Goal: Task Accomplishment & Management: Complete application form

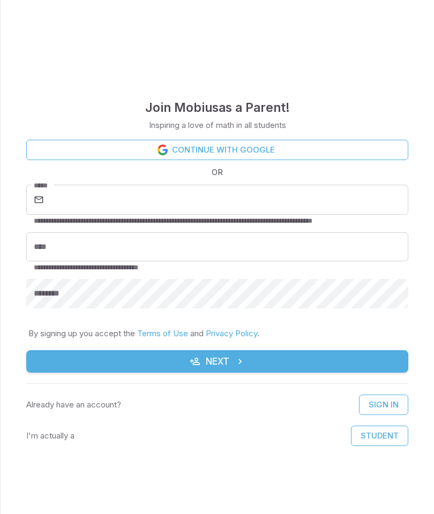
click at [288, 140] on link "Continue with Google" at bounding box center [217, 150] width 382 height 20
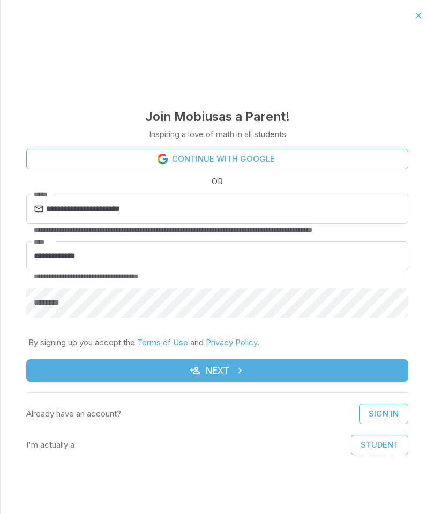
click at [254, 157] on link "Continue with Google" at bounding box center [217, 159] width 382 height 20
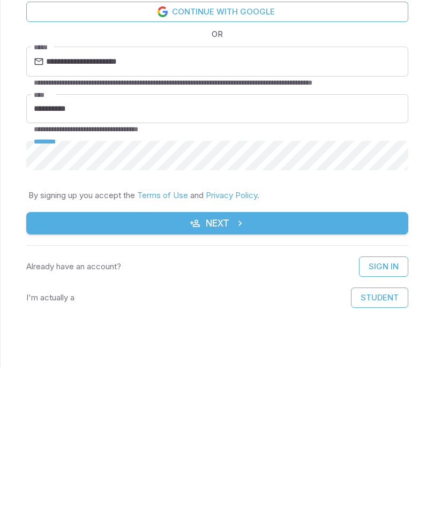
click at [245, 365] on icon "submit" at bounding box center [240, 370] width 11 height 11
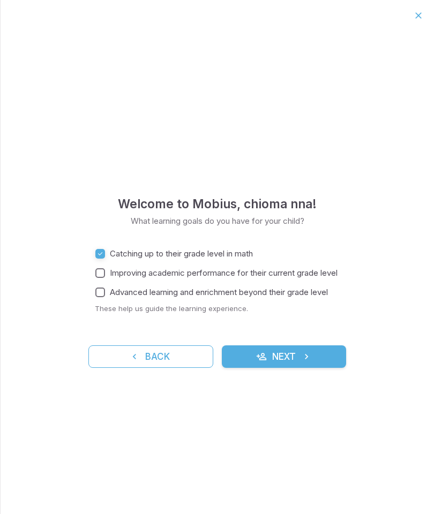
click at [288, 296] on span "Advanced learning and enrichment beyond their grade level" at bounding box center [219, 293] width 218 height 12
click at [292, 358] on button "Next" at bounding box center [284, 356] width 125 height 22
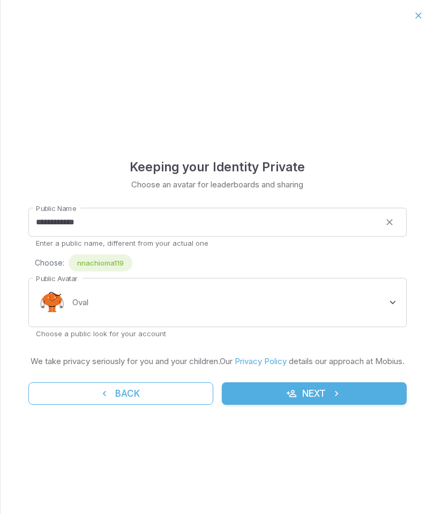
click at [64, 304] on body "**********" at bounding box center [217, 257] width 434 height 514
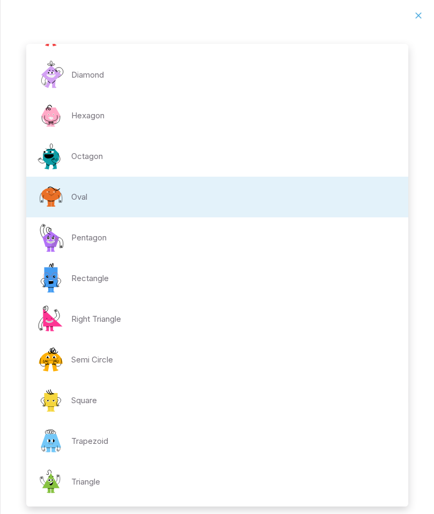
scroll to position [34, 0]
click at [179, 427] on li "Trapezoid" at bounding box center [217, 441] width 382 height 41
type input "**********"
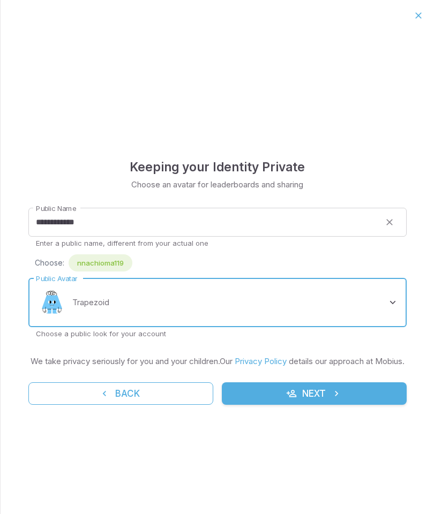
click at [290, 399] on icon "submit" at bounding box center [291, 393] width 11 height 11
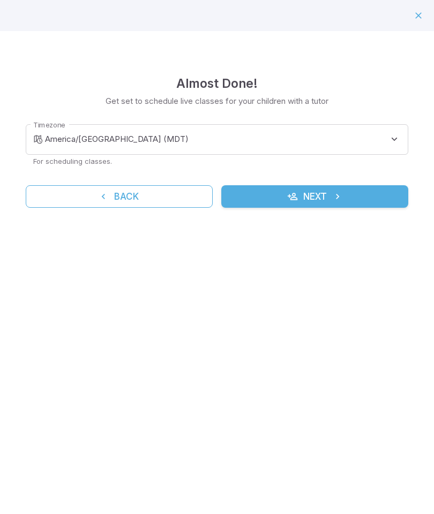
click at [197, 138] on body "**********" at bounding box center [217, 257] width 434 height 514
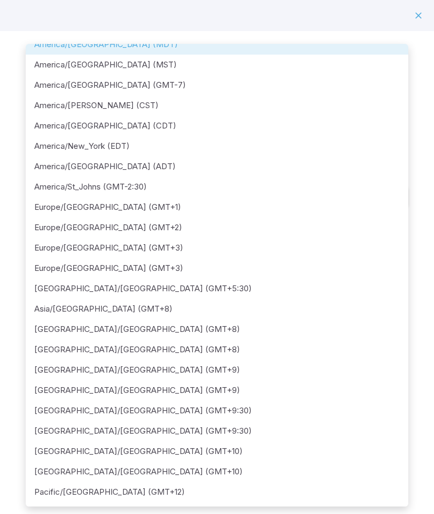
scroll to position [75, 0]
click at [433, 211] on div at bounding box center [217, 257] width 434 height 514
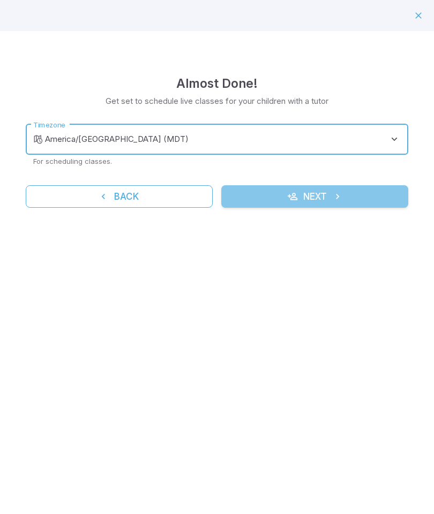
click at [317, 202] on button "Next" at bounding box center [314, 196] width 187 height 22
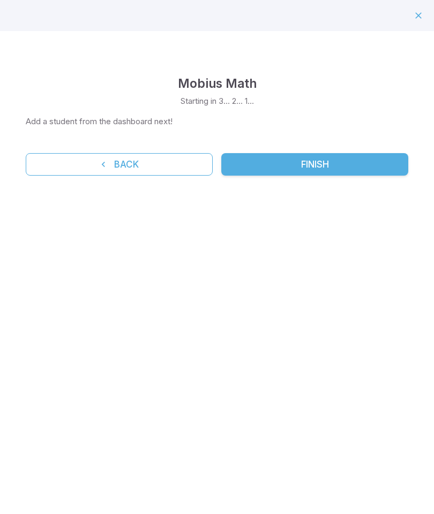
click at [405, 18] on div at bounding box center [217, 15] width 434 height 31
click at [409, 24] on div at bounding box center [418, 15] width 18 height 18
click at [413, 18] on icon "button" at bounding box center [418, 15] width 11 height 11
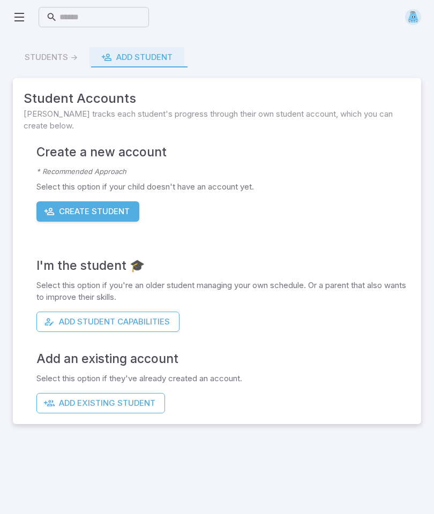
click at [17, 13] on icon at bounding box center [19, 17] width 13 height 13
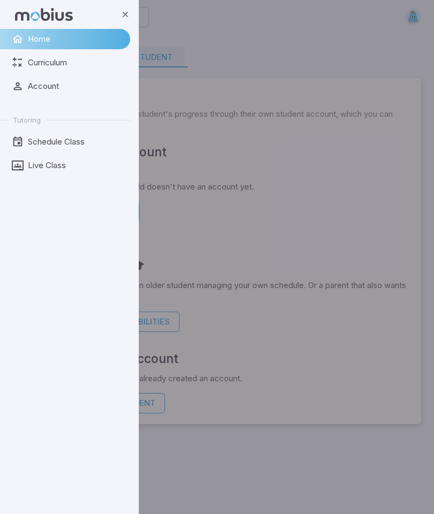
click at [100, 55] on link "Curriculum" at bounding box center [65, 62] width 130 height 20
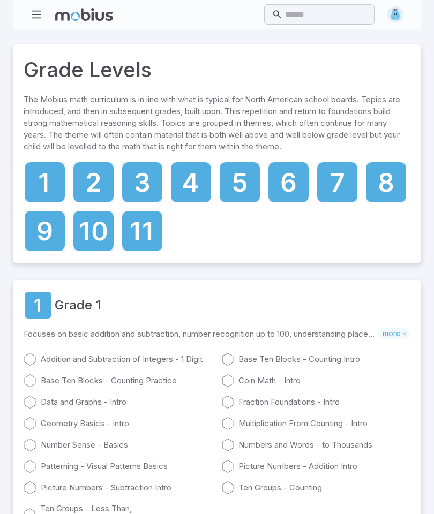
click at [51, 246] on icon at bounding box center [45, 231] width 40 height 40
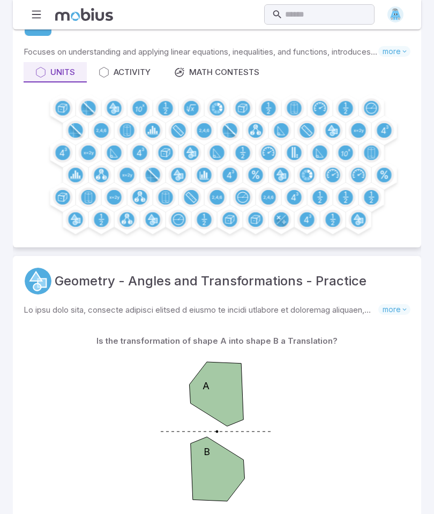
scroll to position [57, 0]
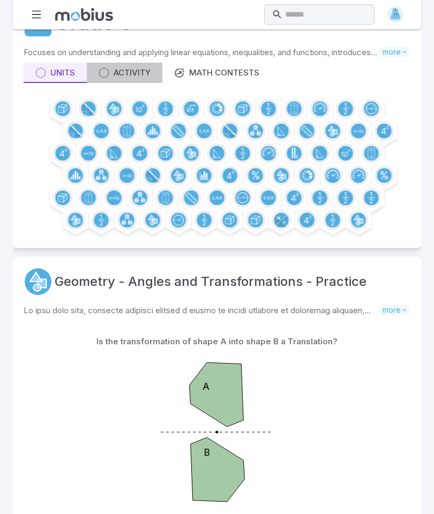
click at [144, 74] on div "Activity" at bounding box center [125, 73] width 52 height 12
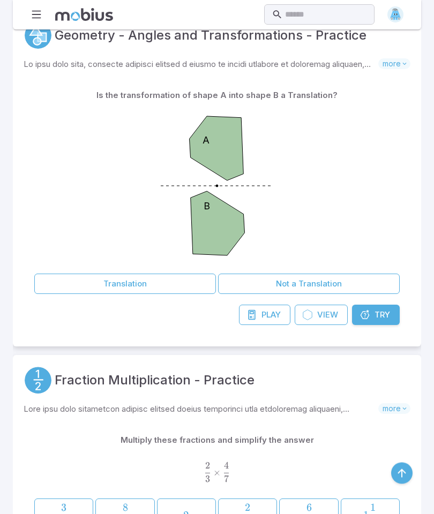
scroll to position [1411, 0]
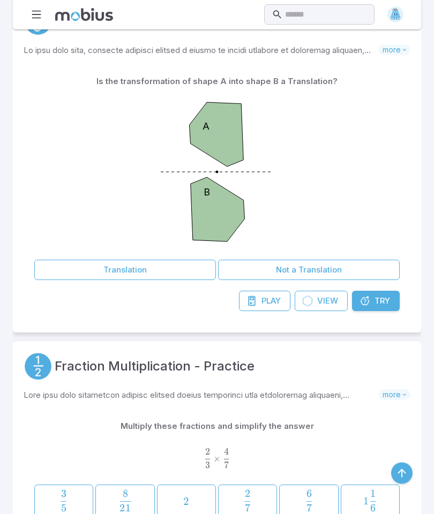
click at [191, 281] on button "Translation" at bounding box center [125, 270] width 182 height 20
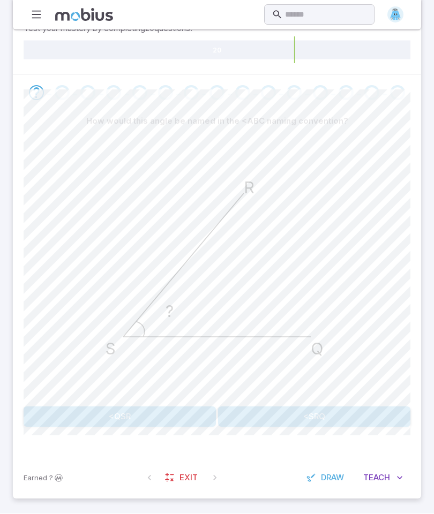
scroll to position [220, 0]
click at [327, 484] on span "Draw" at bounding box center [332, 478] width 23 height 12
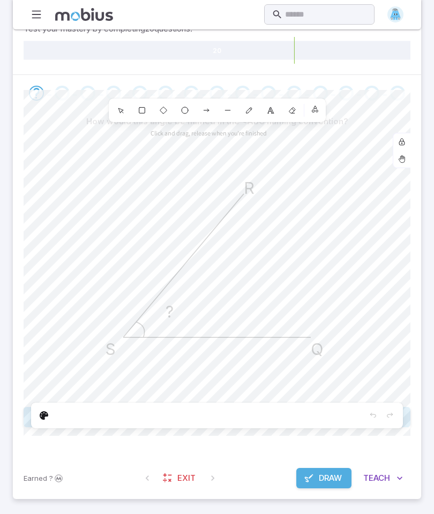
click at [383, 484] on span "Teach" at bounding box center [376, 478] width 27 height 12
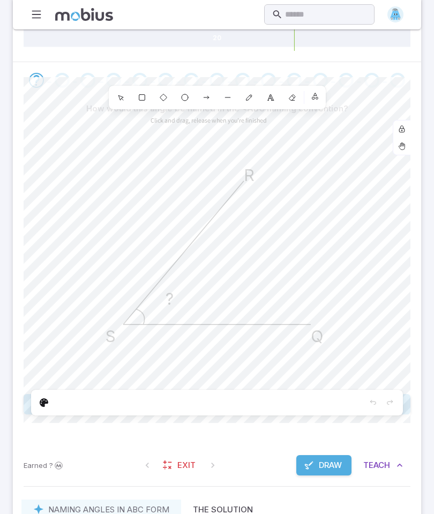
click at [391, 476] on button "Teach Me" at bounding box center [383, 465] width 55 height 20
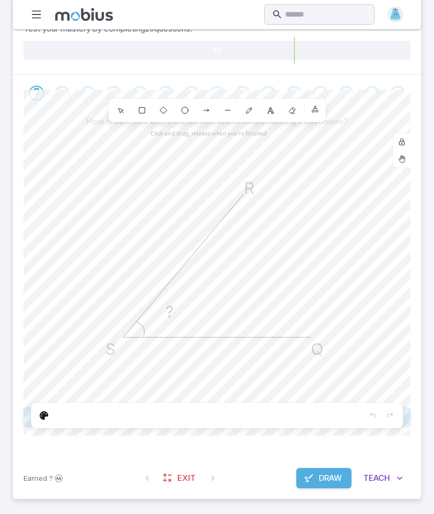
click at [387, 484] on span "Teach" at bounding box center [376, 478] width 27 height 12
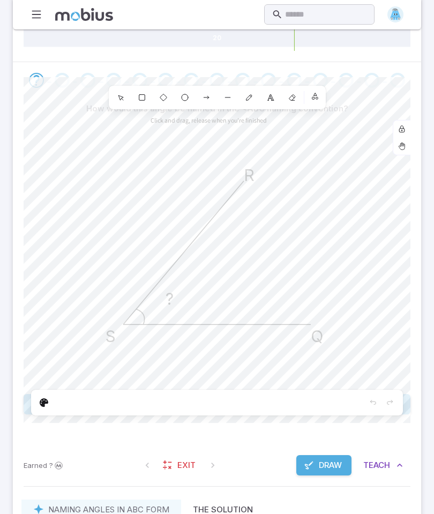
click at [394, 476] on button "Teach Me" at bounding box center [383, 465] width 55 height 20
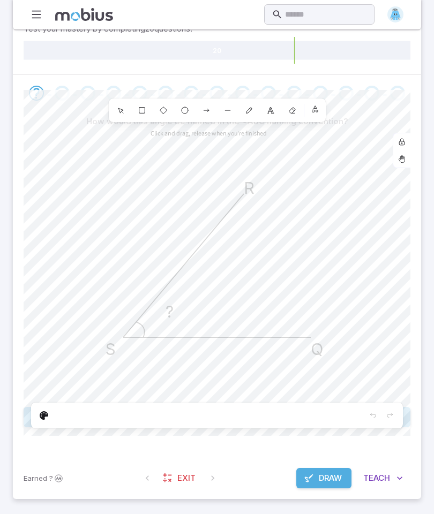
click at [328, 484] on span "Draw" at bounding box center [330, 478] width 23 height 12
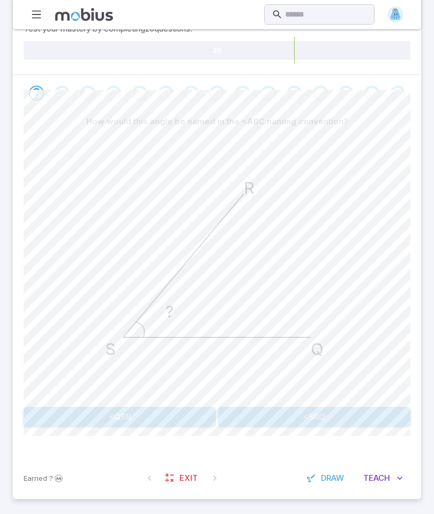
click at [380, 484] on span "Teach" at bounding box center [376, 478] width 27 height 12
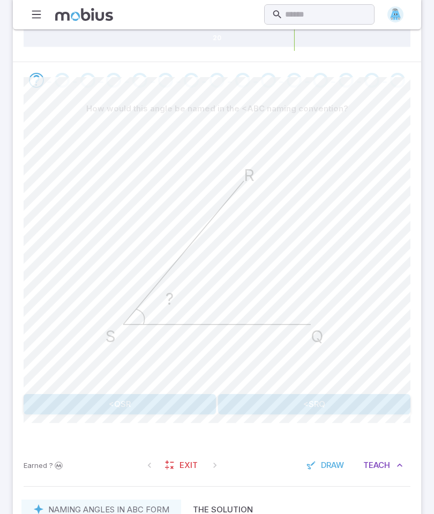
click at [278, 414] on button "<SRQ" at bounding box center [314, 404] width 192 height 20
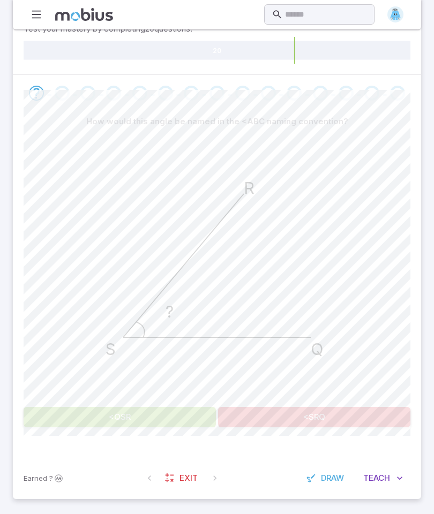
click at [184, 427] on button "<QSR" at bounding box center [120, 417] width 192 height 20
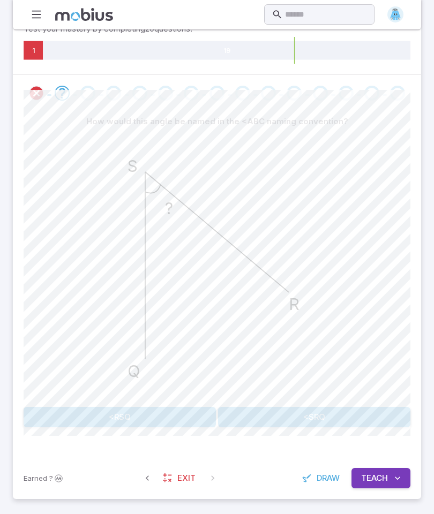
click at [258, 427] on button "<SRQ" at bounding box center [314, 417] width 192 height 20
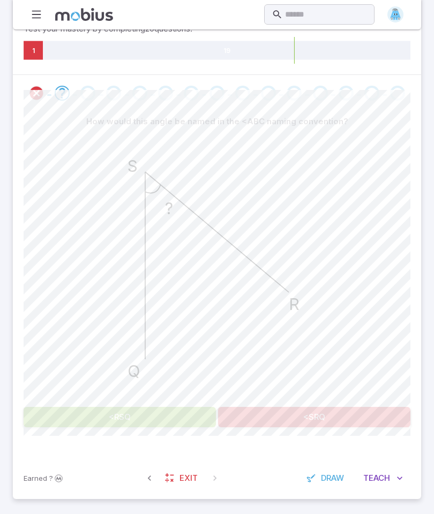
click at [197, 427] on button "<RSQ" at bounding box center [120, 417] width 192 height 20
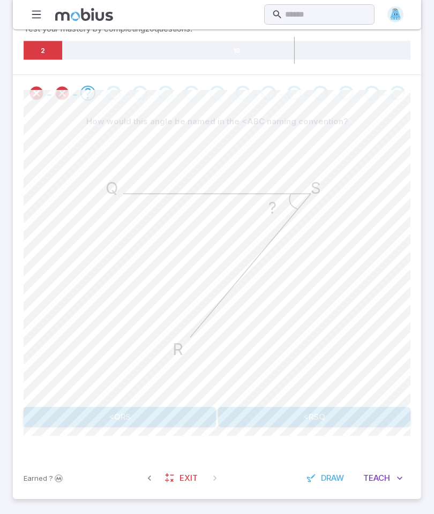
click at [188, 484] on span "Exit" at bounding box center [188, 478] width 18 height 12
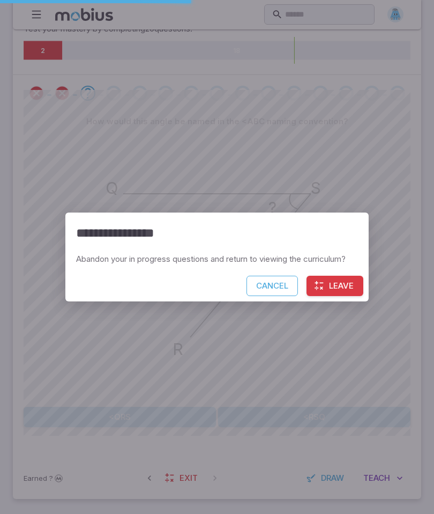
click at [342, 296] on button "Leave" at bounding box center [334, 286] width 57 height 20
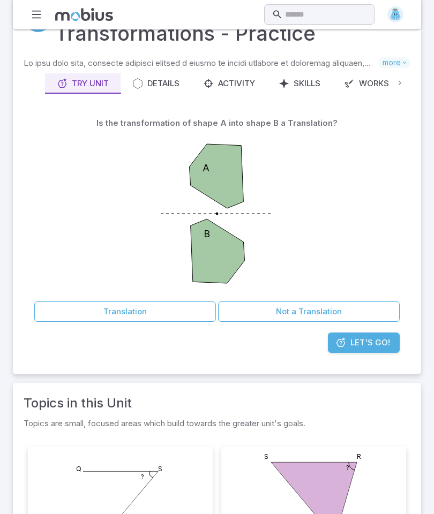
scroll to position [0, 0]
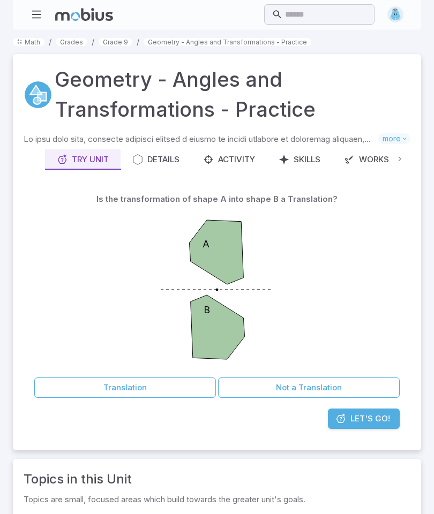
click at [119, 39] on link "Grade 9" at bounding box center [116, 42] width 34 height 8
